Goal: Check status

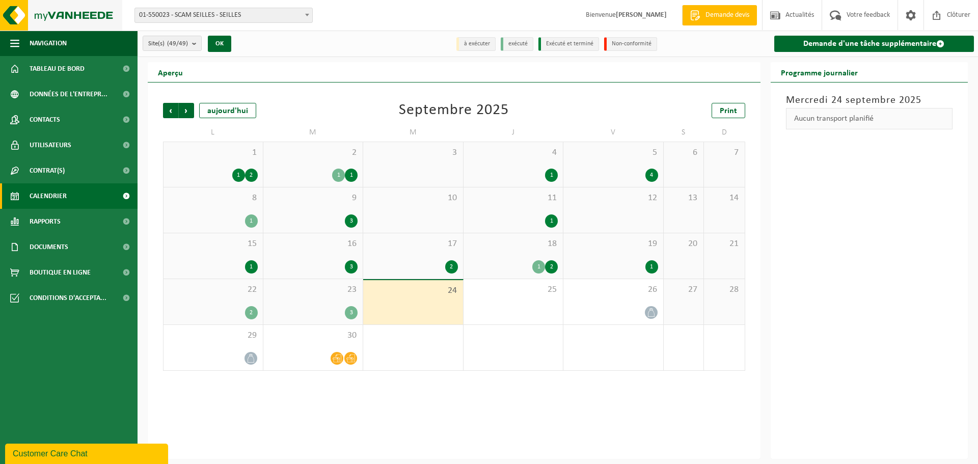
click at [34, 11] on img at bounding box center [61, 15] width 122 height 31
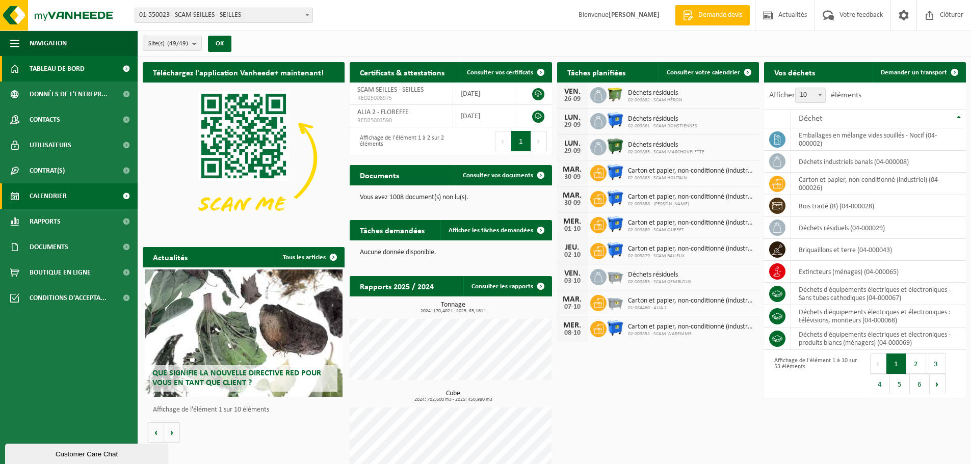
click at [53, 193] on span "Calendrier" at bounding box center [48, 195] width 37 height 25
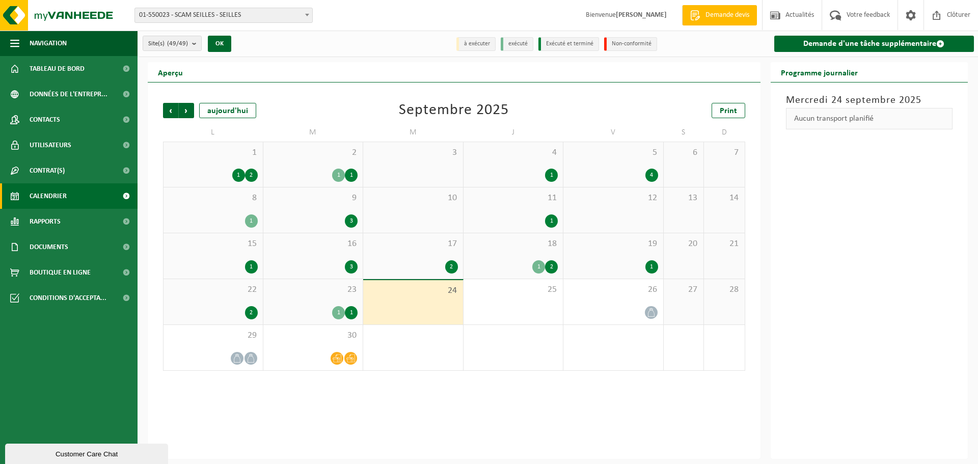
click at [283, 307] on div "1 1" at bounding box center [314, 312] width 90 height 13
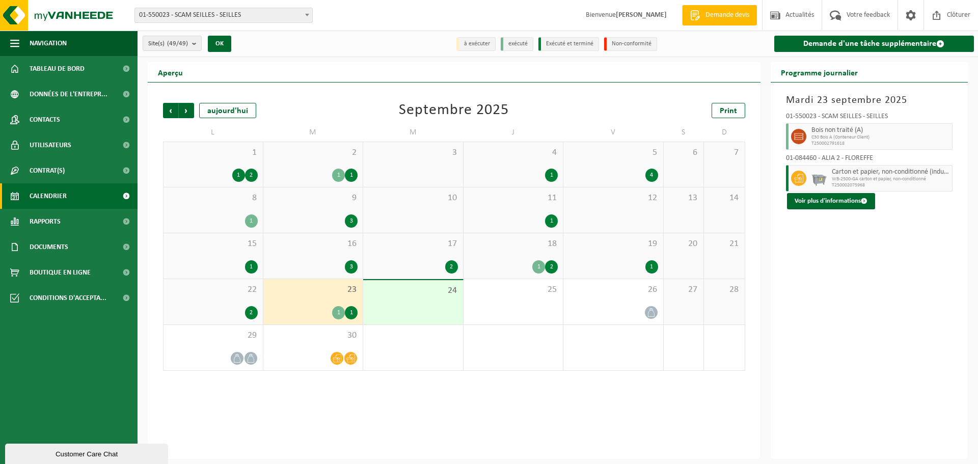
click at [205, 306] on div "2" at bounding box center [213, 312] width 89 height 13
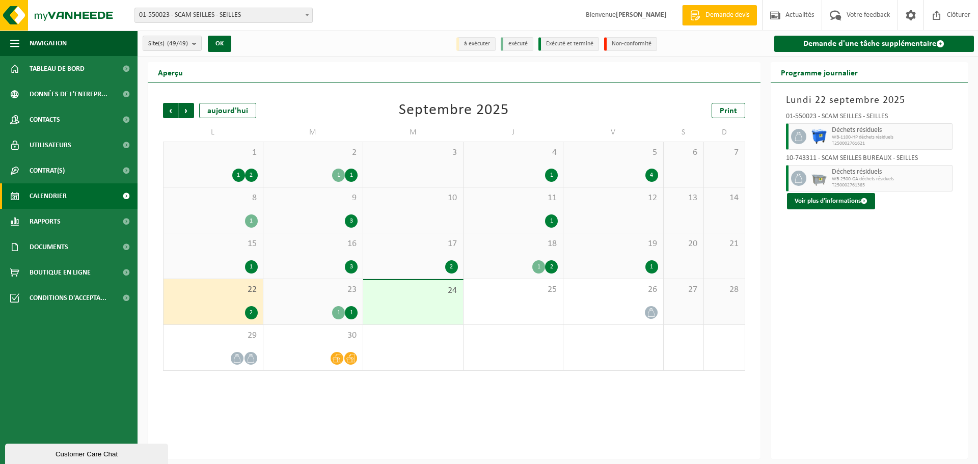
click at [603, 262] on div "1" at bounding box center [614, 266] width 90 height 13
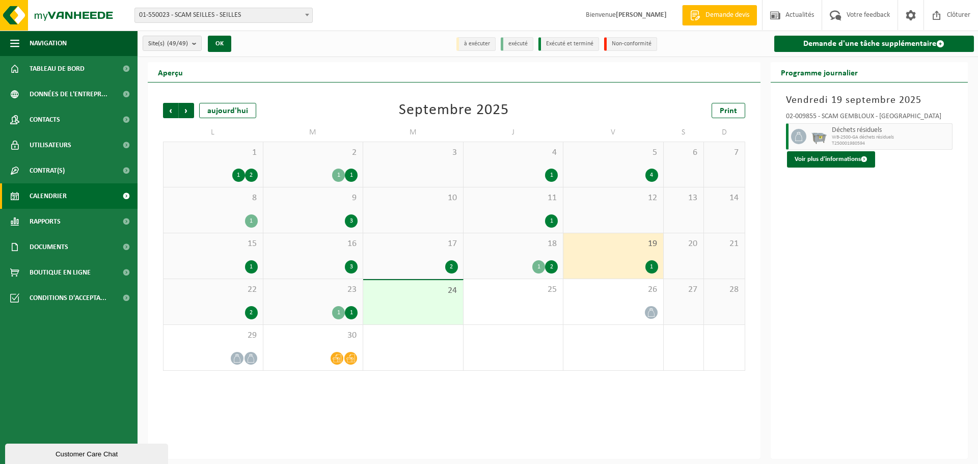
click at [519, 260] on div "1 2" at bounding box center [514, 266] width 90 height 13
